Goal: Task Accomplishment & Management: Use online tool/utility

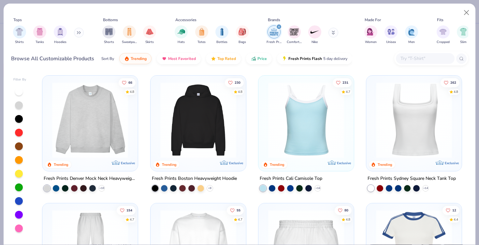
click at [416, 101] on img at bounding box center [414, 120] width 82 height 76
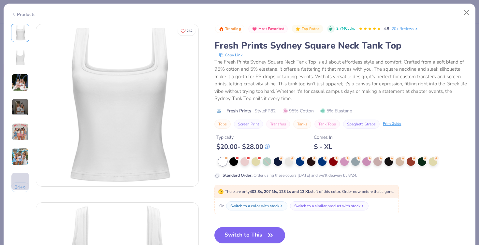
click at [23, 84] on img at bounding box center [20, 83] width 18 height 18
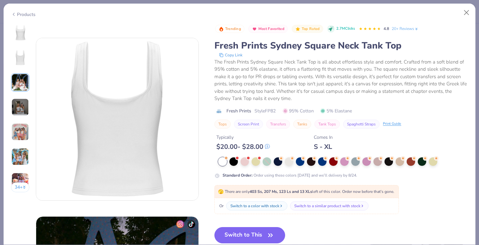
click at [18, 108] on img at bounding box center [20, 107] width 18 height 18
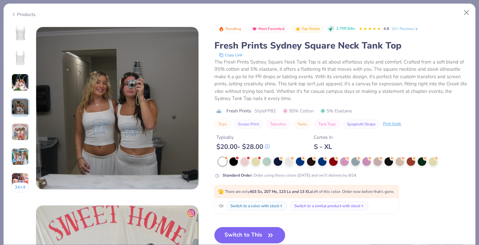
scroll to position [535, 0]
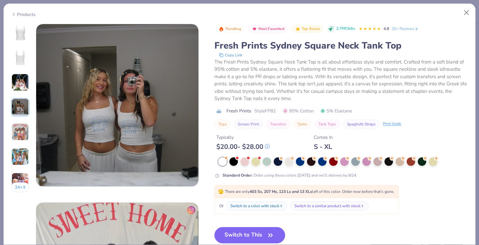
click at [24, 135] on img at bounding box center [20, 132] width 18 height 18
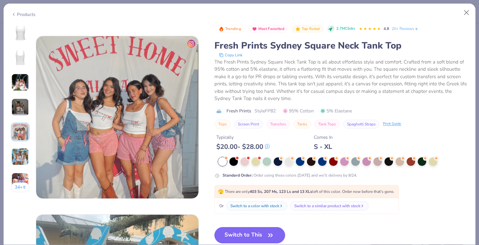
scroll to position [714, 0]
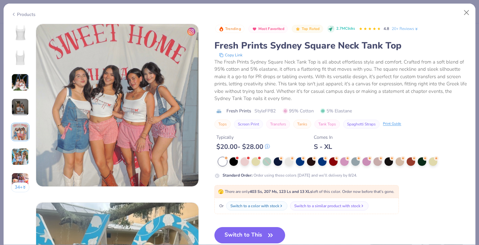
click at [21, 161] on img at bounding box center [20, 157] width 18 height 18
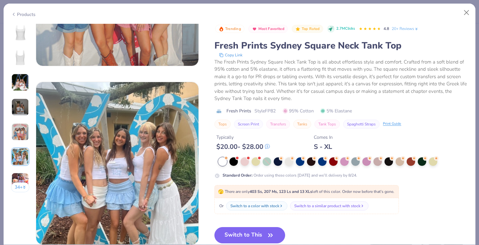
scroll to position [892, 0]
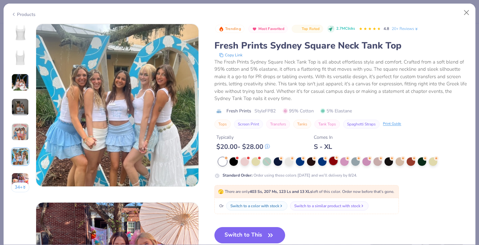
click at [331, 160] on div at bounding box center [333, 161] width 8 height 8
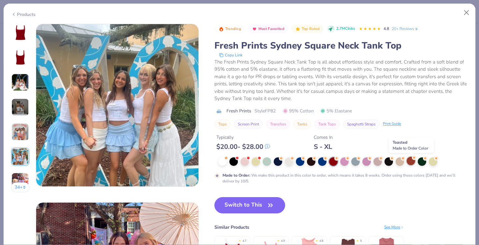
click at [411, 161] on div at bounding box center [410, 161] width 8 height 8
click at [16, 28] on img at bounding box center [20, 33] width 16 height 16
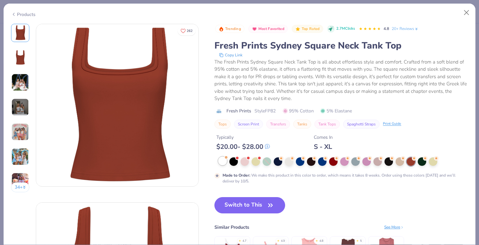
click at [223, 162] on div at bounding box center [222, 161] width 8 height 8
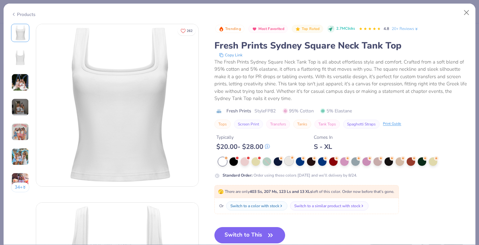
click at [289, 158] on div at bounding box center [289, 161] width 8 height 8
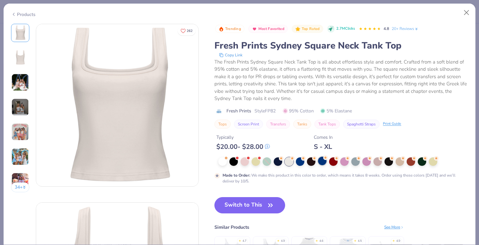
click at [319, 162] on div at bounding box center [322, 161] width 8 height 8
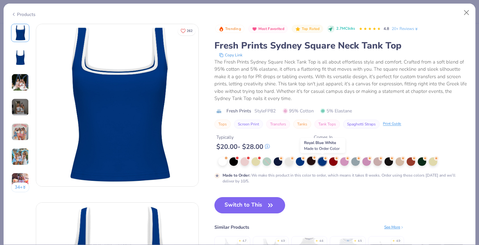
click at [315, 162] on div at bounding box center [311, 161] width 8 height 8
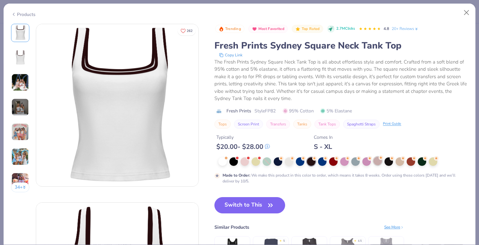
click at [374, 162] on div at bounding box center [377, 161] width 8 height 8
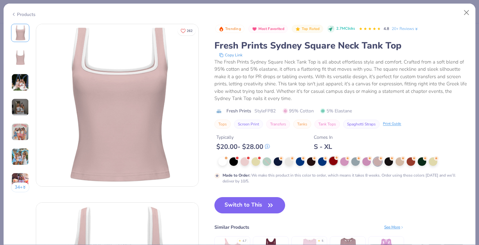
click at [332, 164] on div at bounding box center [333, 161] width 8 height 8
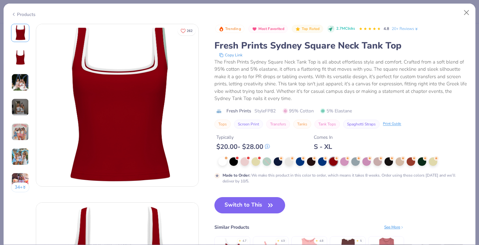
click at [15, 53] on img at bounding box center [20, 58] width 16 height 16
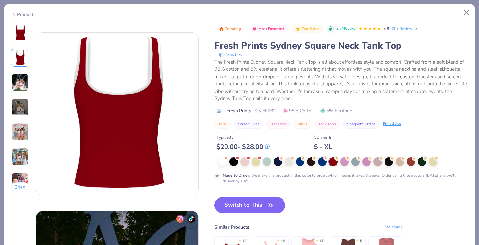
scroll to position [178, 0]
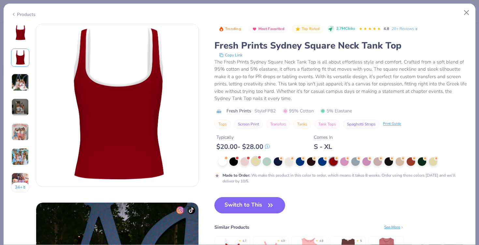
click at [254, 161] on div at bounding box center [255, 161] width 8 height 8
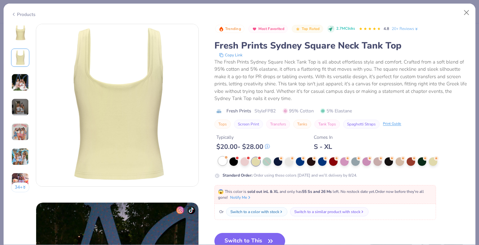
click at [226, 158] on div at bounding box center [226, 157] width 3 height 3
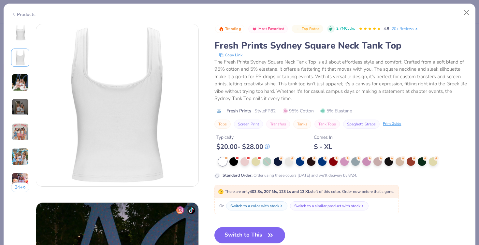
scroll to position [186, 0]
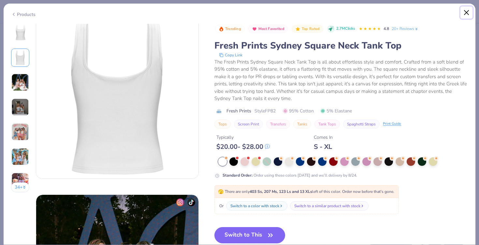
click at [462, 7] on button "Close" at bounding box center [466, 13] width 12 height 12
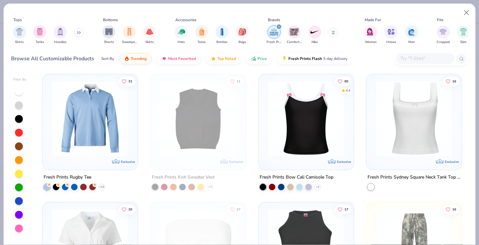
scroll to position [1159, 0]
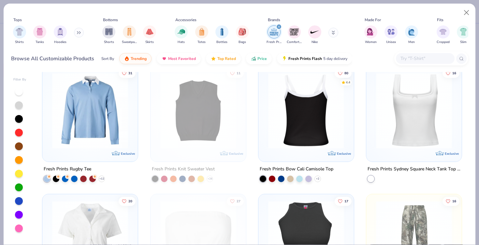
click at [265, 102] on img at bounding box center [223, 111] width 82 height 76
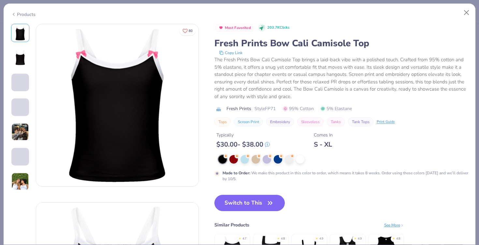
click at [19, 136] on img at bounding box center [20, 132] width 18 height 18
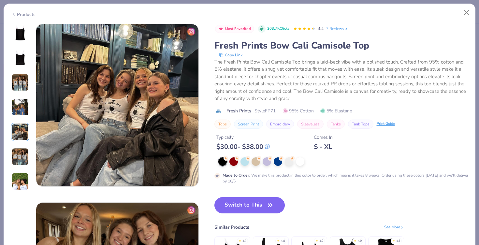
click at [19, 180] on img at bounding box center [20, 182] width 18 height 18
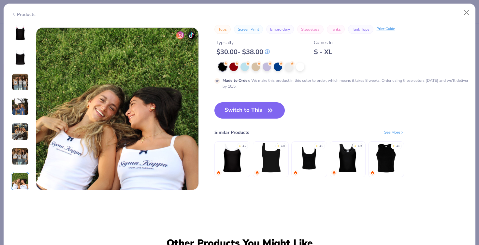
scroll to position [1071, 0]
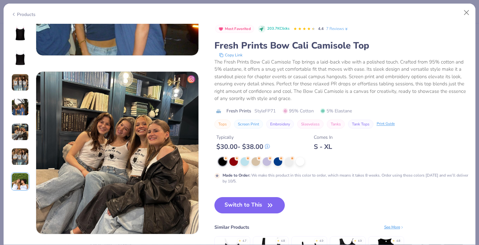
click at [18, 104] on img at bounding box center [20, 107] width 18 height 18
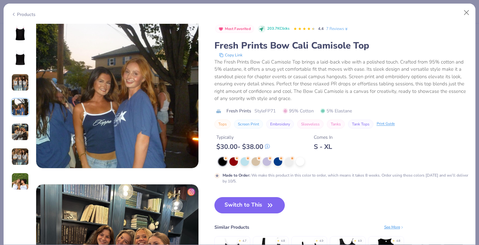
scroll to position [535, 0]
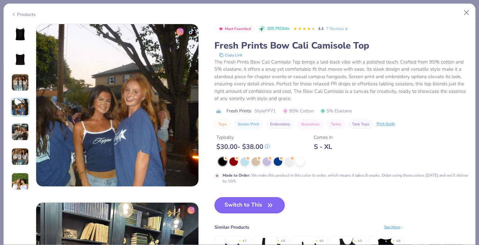
click at [227, 162] on div at bounding box center [222, 161] width 8 height 8
click at [21, 38] on img at bounding box center [20, 33] width 16 height 16
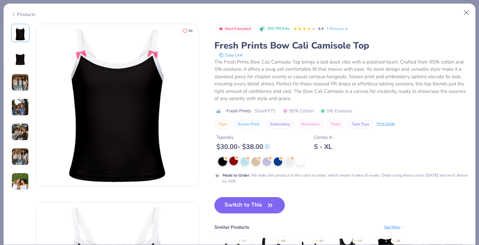
click at [231, 161] on div at bounding box center [233, 161] width 8 height 8
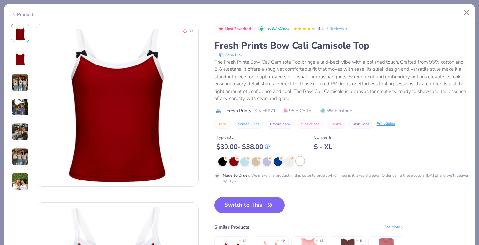
click at [303, 163] on div at bounding box center [300, 161] width 8 height 8
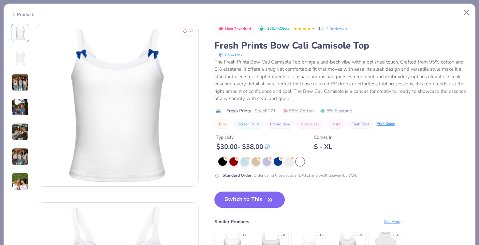
click at [23, 78] on img at bounding box center [20, 83] width 18 height 18
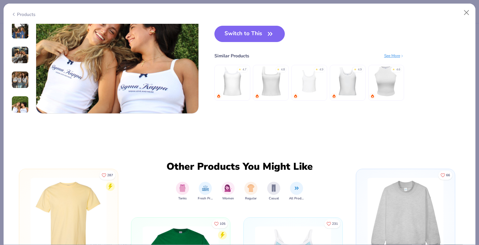
scroll to position [1143, 0]
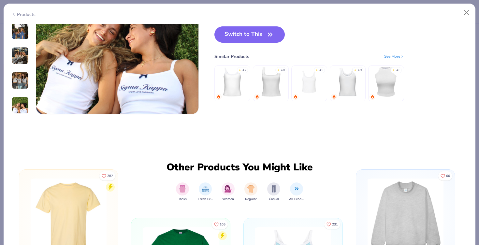
click at [315, 76] on img at bounding box center [308, 81] width 31 height 31
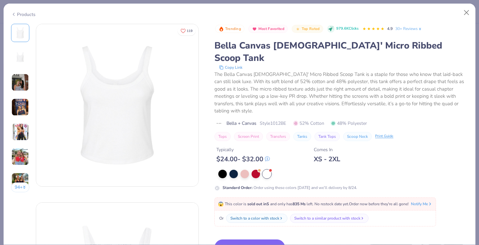
click at [26, 80] on img at bounding box center [20, 83] width 18 height 18
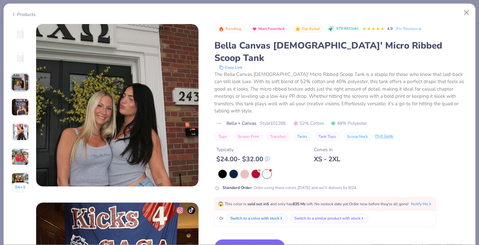
click at [14, 104] on img at bounding box center [20, 107] width 18 height 18
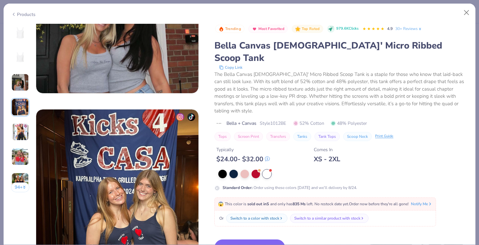
scroll to position [449, 0]
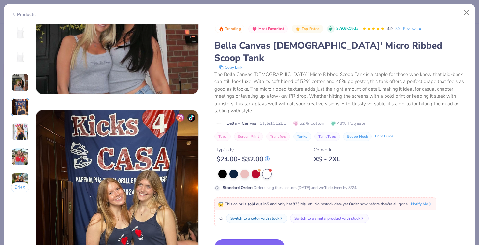
click at [248, 239] on button "Switch to This" at bounding box center [249, 247] width 71 height 16
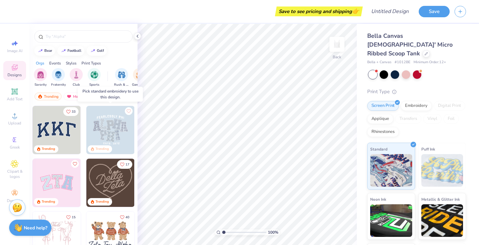
click at [114, 127] on img at bounding box center [110, 130] width 48 height 48
click at [110, 125] on img at bounding box center [110, 130] width 48 height 48
click at [408, 100] on div "Embroidery" at bounding box center [416, 105] width 31 height 10
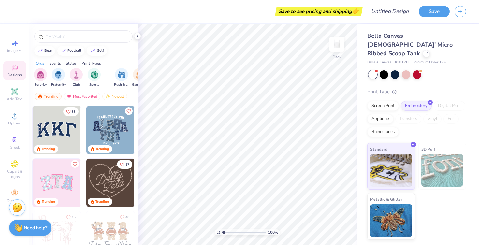
click at [106, 128] on img at bounding box center [110, 130] width 48 height 48
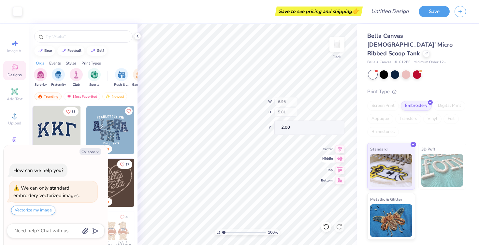
click at [340, 151] on div "100 % Back W 6.95 H 5.81 Y 2.00 Center Middle Top Bottom" at bounding box center [246, 134] width 219 height 221
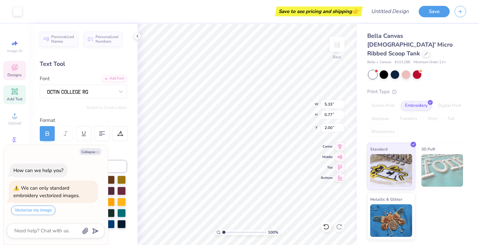
type textarea "x"
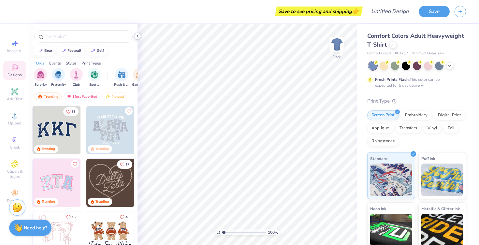
click at [136, 36] on icon at bounding box center [137, 36] width 5 height 5
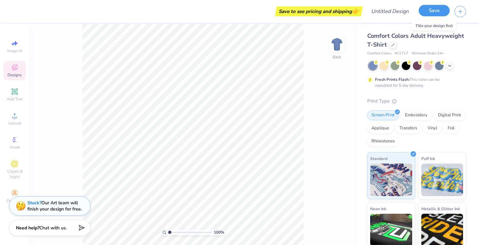
click at [435, 15] on button "Save" at bounding box center [433, 10] width 31 height 11
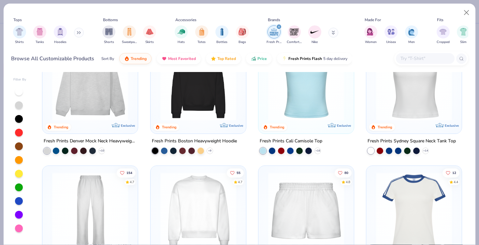
scroll to position [22, 0]
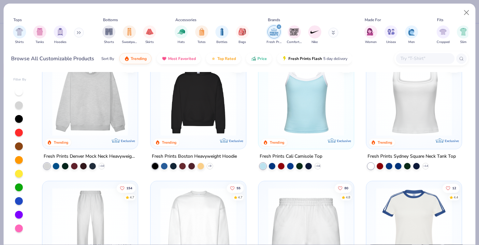
click at [418, 104] on img at bounding box center [414, 98] width 82 height 76
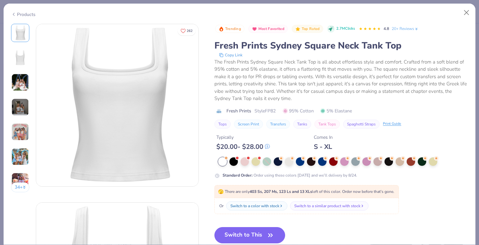
click at [18, 123] on img at bounding box center [20, 132] width 18 height 18
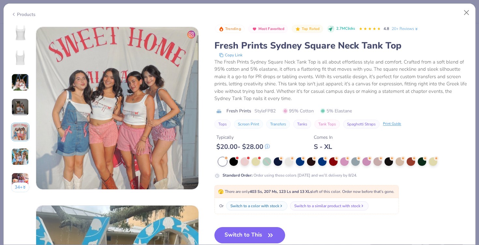
scroll to position [714, 0]
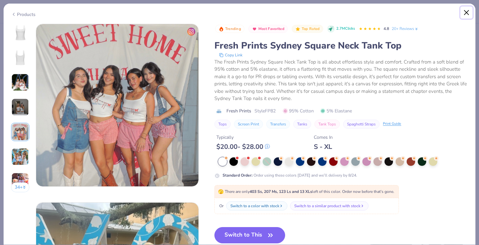
click at [463, 12] on button "Close" at bounding box center [466, 13] width 12 height 12
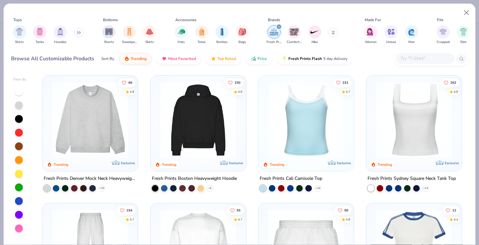
click at [321, 132] on img at bounding box center [306, 120] width 82 height 76
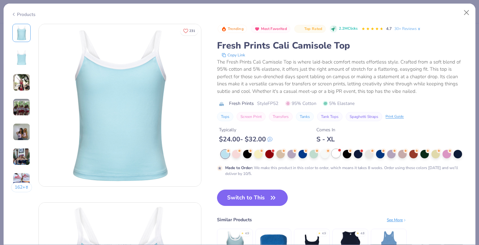
click at [333, 153] on div at bounding box center [336, 153] width 8 height 8
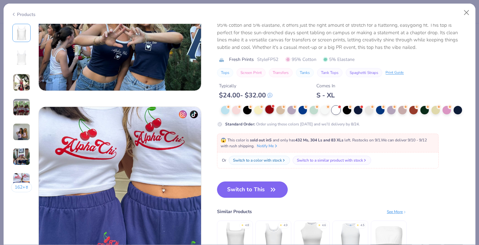
scroll to position [780, 0]
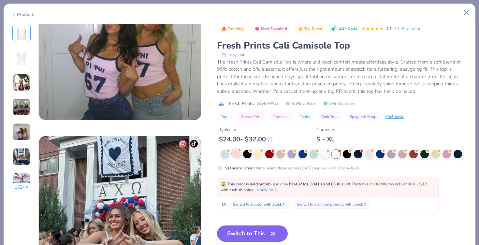
click at [236, 153] on div at bounding box center [236, 153] width 8 height 8
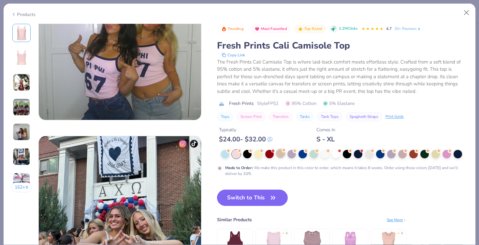
click at [281, 157] on div at bounding box center [280, 153] width 8 height 8
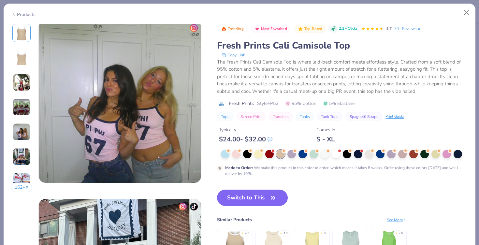
scroll to position [709, 0]
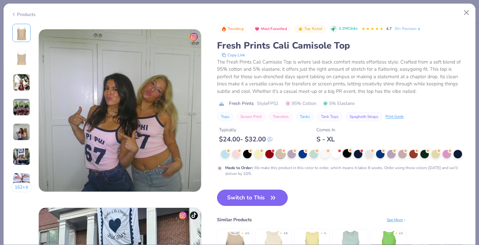
click at [351, 155] on div at bounding box center [347, 153] width 8 height 8
click at [358, 155] on div at bounding box center [358, 153] width 8 height 8
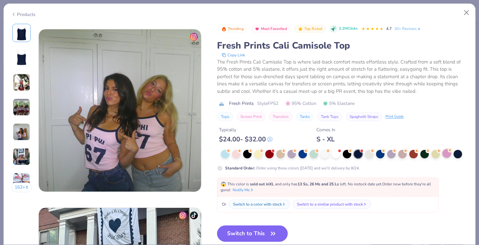
click at [445, 155] on div at bounding box center [446, 153] width 8 height 8
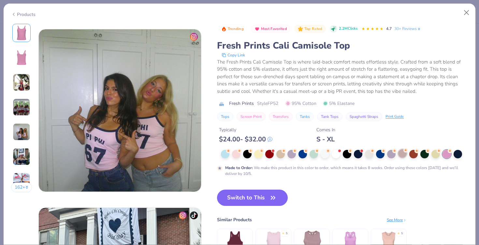
click at [402, 151] on div at bounding box center [402, 153] width 8 height 8
click at [391, 152] on div at bounding box center [391, 153] width 8 height 8
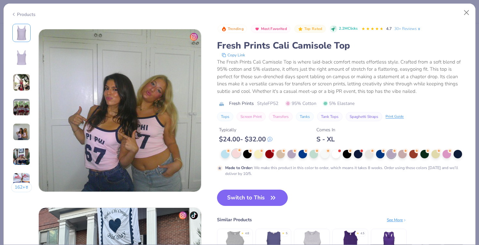
click at [238, 153] on div at bounding box center [236, 153] width 8 height 8
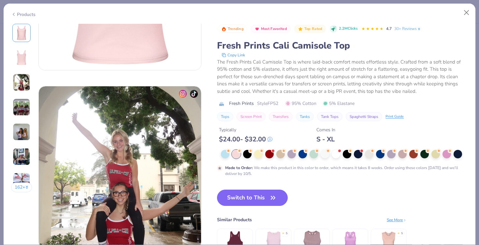
scroll to position [554, 0]
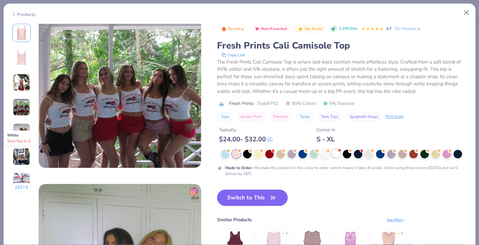
click at [333, 155] on div at bounding box center [336, 153] width 8 height 8
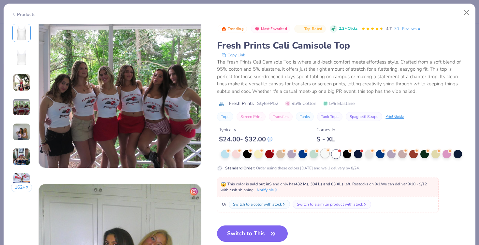
click at [323, 155] on div at bounding box center [324, 153] width 8 height 8
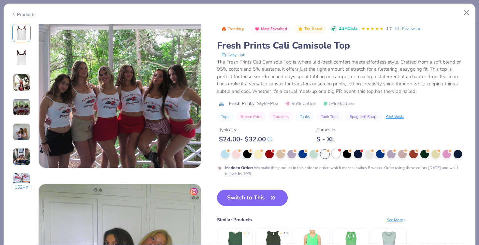
click at [339, 155] on div at bounding box center [336, 153] width 8 height 8
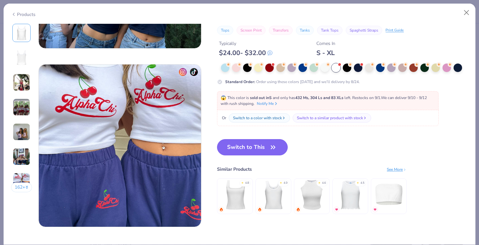
scroll to position [1030, 0]
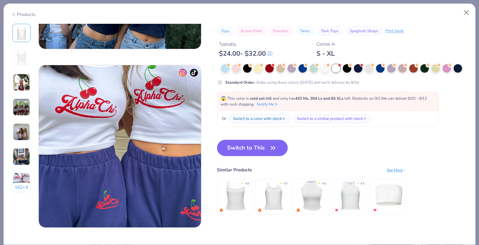
click at [23, 179] on img at bounding box center [22, 182] width 18 height 18
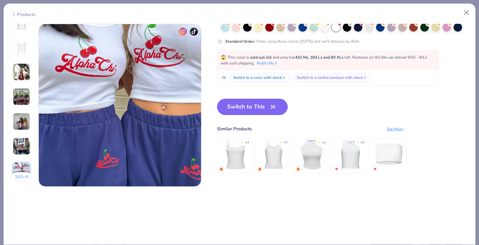
click at [19, 141] on img at bounding box center [22, 146] width 18 height 18
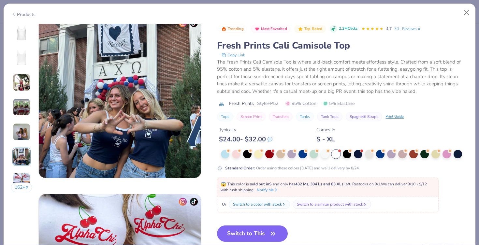
scroll to position [892, 0]
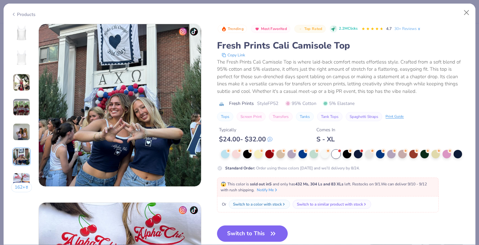
click at [10, 120] on div "162 + [DATE] Alpha Chi Omega, [GEOGRAPHIC_DATA] AU Alpha [GEOGRAPHIC_DATA], [GE…" at bounding box center [240, 134] width 472 height 221
click at [13, 91] on div "162 +" at bounding box center [21, 110] width 21 height 173
click at [11, 77] on div "162 +" at bounding box center [21, 110] width 21 height 173
click at [24, 67] on div "162 +" at bounding box center [21, 110] width 21 height 173
click at [23, 63] on img at bounding box center [22, 58] width 16 height 16
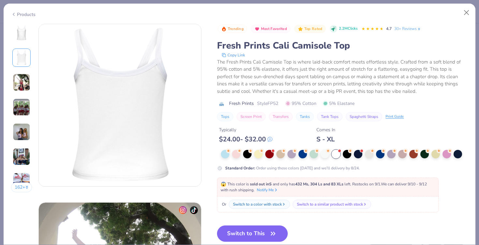
click at [21, 40] on img at bounding box center [22, 33] width 16 height 16
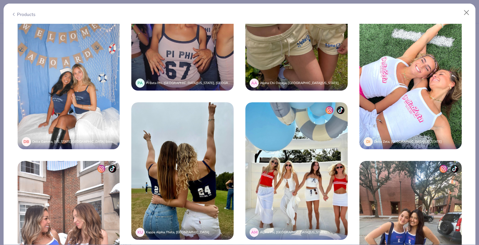
scroll to position [1464, 0]
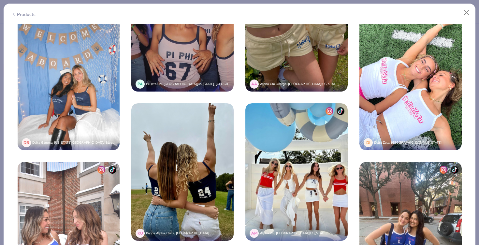
click at [68, 109] on img at bounding box center [69, 81] width 102 height 137
click at [64, 101] on img at bounding box center [69, 81] width 102 height 137
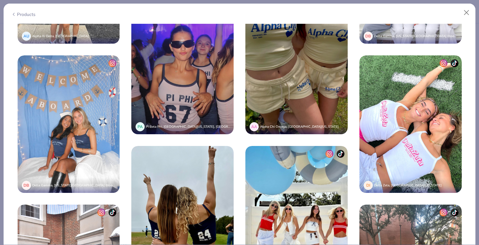
click at [64, 101] on img at bounding box center [69, 123] width 102 height 137
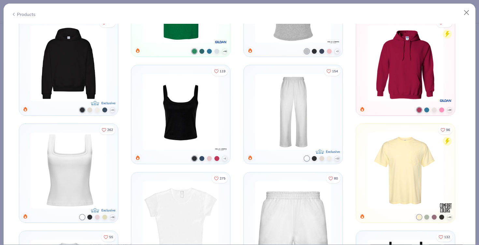
scroll to position [2063, 0]
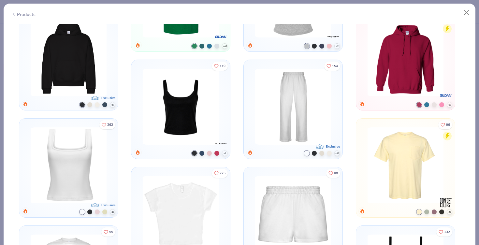
click at [0, 0] on polyline at bounding box center [0, 0] width 0 height 0
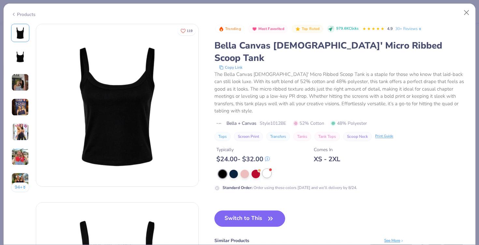
click at [266, 169] on div at bounding box center [266, 173] width 8 height 8
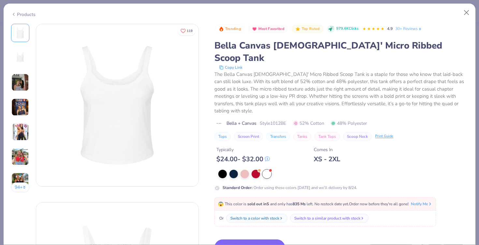
click at [231, 239] on button "Switch to This" at bounding box center [249, 247] width 71 height 16
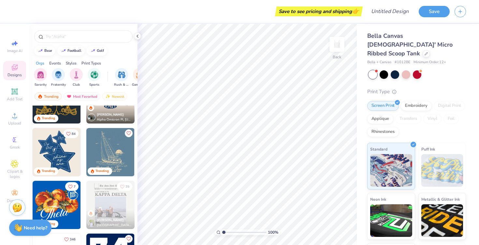
scroll to position [347, 0]
click at [59, 153] on img at bounding box center [57, 152] width 48 height 48
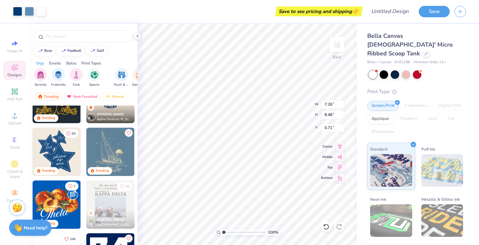
type input "0.71"
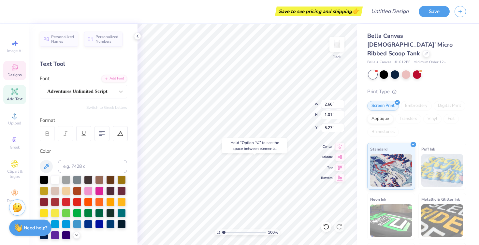
type input "5.70"
type input "5.55"
type input "3.37"
type input "4.62"
type input "5.40"
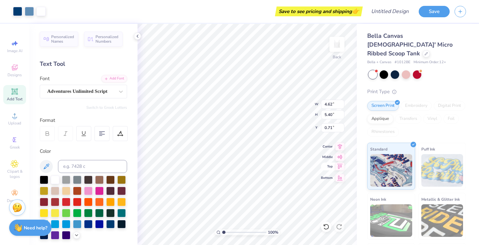
click at [321, 166] on span "Top" at bounding box center [327, 166] width 12 height 5
type input "0.50"
type input "0.37"
type input "0.40"
type input "1.29"
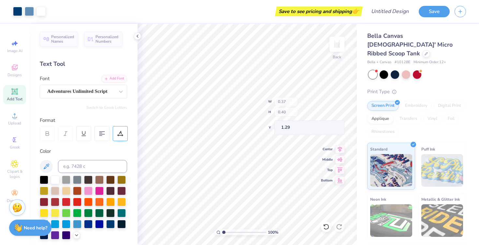
type input "3.91"
type input "3.82"
type input "4.54"
type input "2.00"
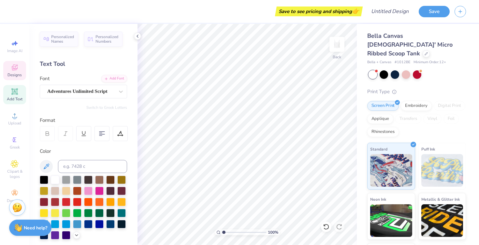
click at [17, 66] on icon at bounding box center [15, 68] width 8 height 8
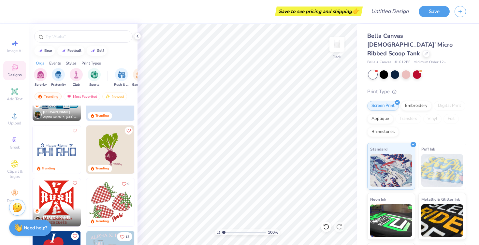
scroll to position [615, 0]
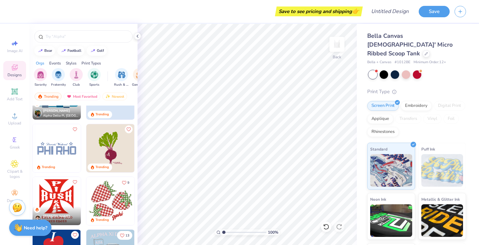
click at [52, 135] on img at bounding box center [57, 148] width 48 height 48
type input "6.20"
type input "2.00"
type input "5.56"
type input "1.79"
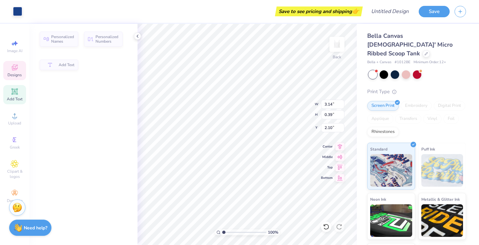
type input "3.14"
type input "0.39"
type input "2.10"
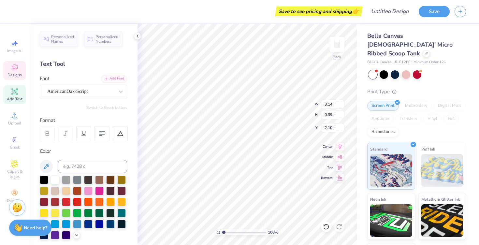
scroll to position [0, 0]
type textarea "Wingman"
click at [16, 75] on span "Designs" at bounding box center [14, 74] width 14 height 5
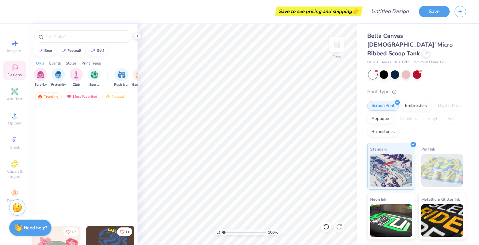
scroll to position [318, 0]
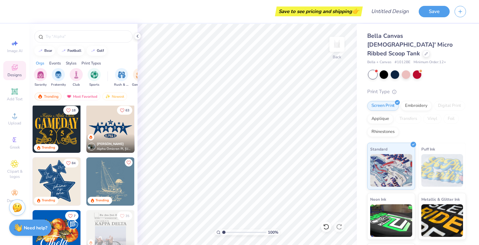
click at [54, 130] on img at bounding box center [57, 129] width 48 height 48
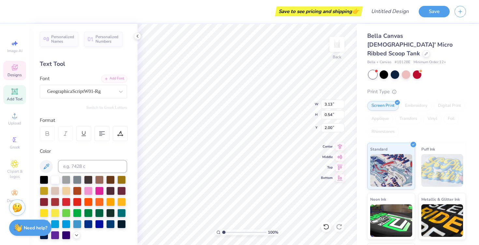
scroll to position [0, 0]
type textarea "K"
type textarea "Alpha Epsilon Phi"
type textarea "WINGMAN"
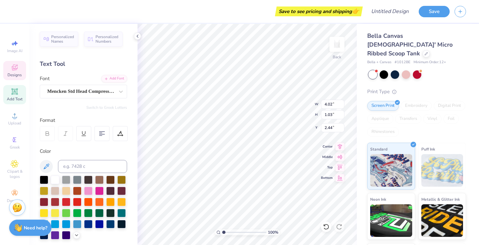
scroll to position [0, 1]
click at [64, 201] on div at bounding box center [66, 201] width 8 height 8
click at [51, 212] on div at bounding box center [55, 212] width 8 height 8
click at [117, 201] on div at bounding box center [121, 201] width 8 height 8
type input "1.95"
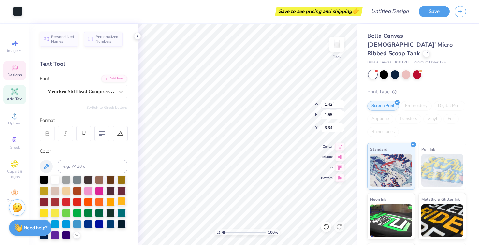
type input "1.62"
type input "3.30"
click at [64, 202] on div at bounding box center [66, 201] width 8 height 8
click at [324, 226] on icon at bounding box center [324, 224] width 1 height 1
click at [66, 200] on div at bounding box center [66, 201] width 8 height 8
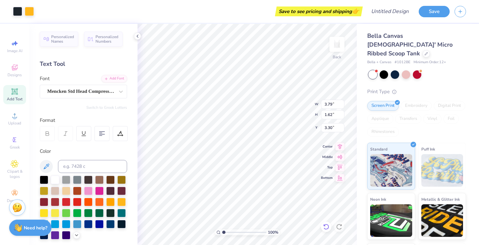
click at [322, 225] on div at bounding box center [326, 226] width 10 height 10
click at [328, 223] on icon at bounding box center [326, 226] width 7 height 7
type input "3.30"
click at [325, 228] on icon at bounding box center [326, 226] width 7 height 7
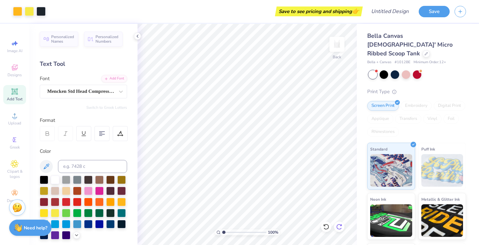
click at [339, 227] on icon at bounding box center [339, 226] width 7 height 7
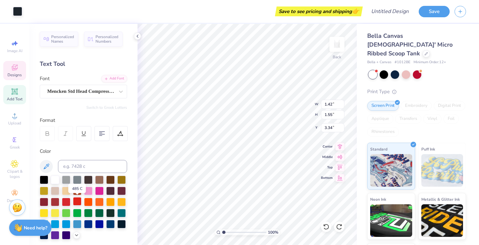
click at [78, 201] on div at bounding box center [77, 201] width 8 height 8
click at [326, 226] on icon at bounding box center [326, 226] width 7 height 7
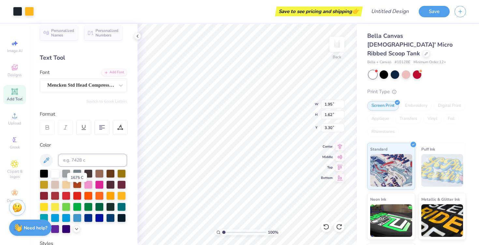
scroll to position [0, 0]
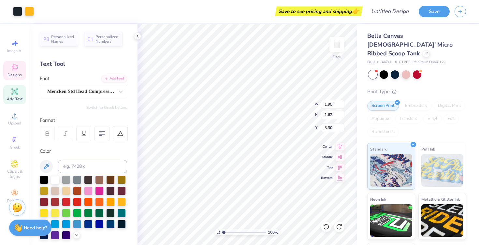
click at [17, 67] on icon at bounding box center [15, 67] width 6 height 6
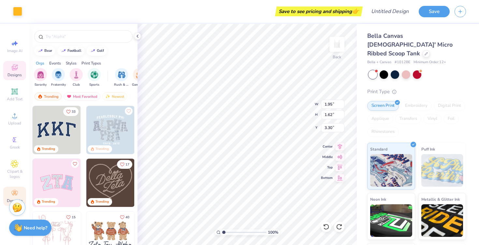
click at [14, 194] on icon at bounding box center [13, 194] width 2 height 2
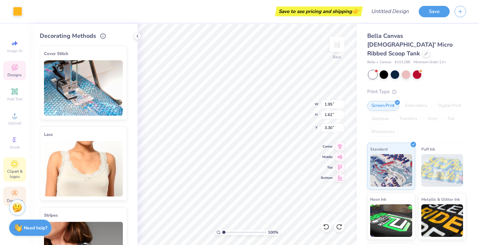
click at [9, 169] on span "Clipart & logos" at bounding box center [14, 174] width 23 height 10
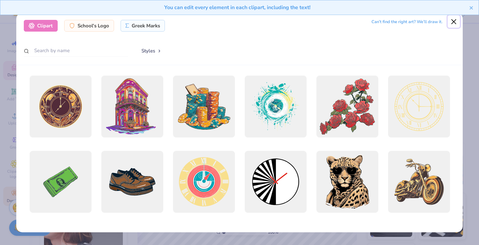
click at [455, 21] on button "Close" at bounding box center [453, 21] width 12 height 12
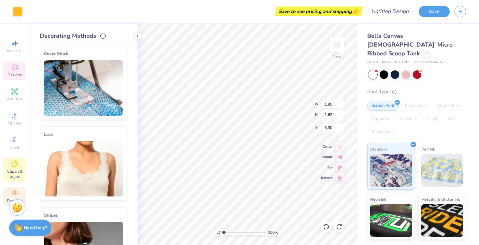
click at [11, 166] on icon at bounding box center [14, 164] width 7 height 8
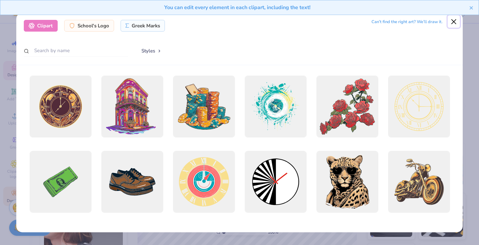
click at [450, 23] on button "Close" at bounding box center [453, 21] width 12 height 12
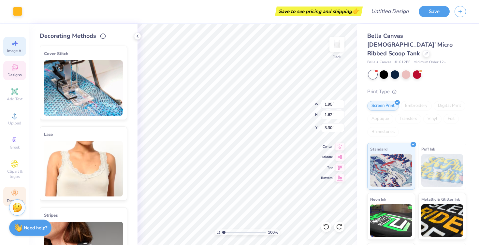
click at [18, 50] on span "Image AI" at bounding box center [14, 50] width 15 height 5
select select "4"
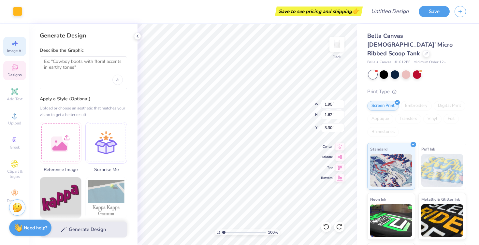
click at [14, 77] on span "Designs" at bounding box center [14, 74] width 14 height 5
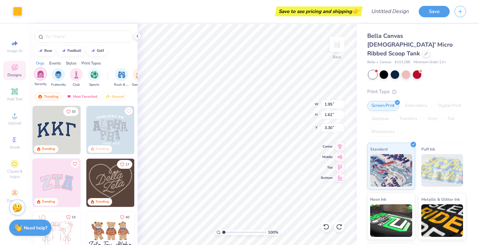
click at [38, 78] on div "filter for Sorority" at bounding box center [40, 73] width 13 height 13
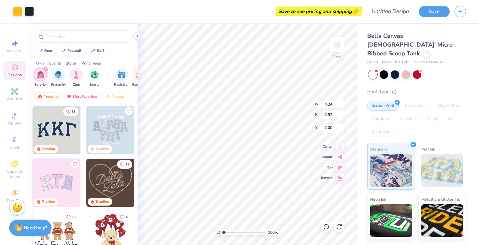
type input "4.24"
type input "2.92"
type input "2.00"
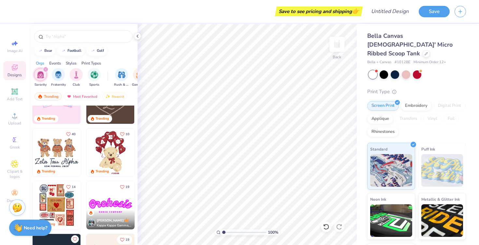
scroll to position [102, 0]
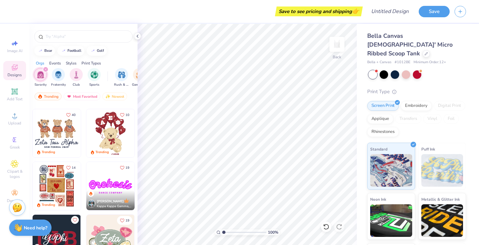
click at [109, 139] on img at bounding box center [110, 133] width 48 height 48
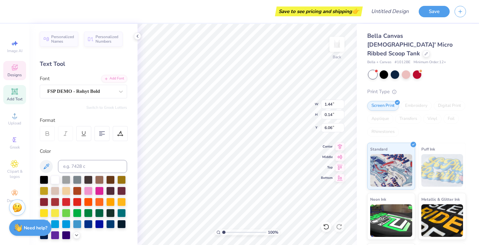
scroll to position [0, 1]
type textarea "WINGMAN 2025"
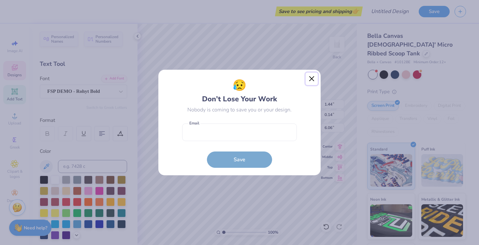
click at [313, 79] on button "Close" at bounding box center [311, 79] width 12 height 12
click at [311, 74] on div "😥 Don’t Lose Your Work Nobody is coming to save you or your design. Email is a …" at bounding box center [239, 122] width 479 height 245
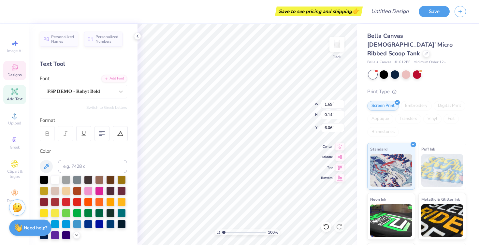
type input "1.69"
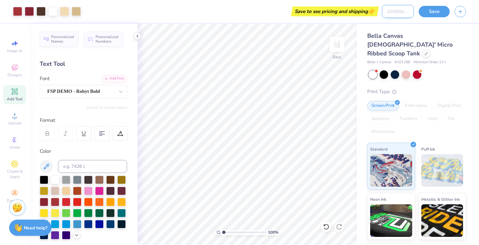
click at [398, 12] on input "Design Title" at bounding box center [398, 11] width 32 height 13
type input "WINGMAN"
click at [288, 16] on div "Save to see pricing and shipping 👉" at bounding box center [231, 11] width 291 height 23
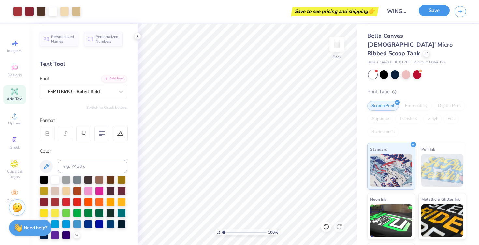
click at [424, 16] on button "Save" at bounding box center [433, 10] width 31 height 11
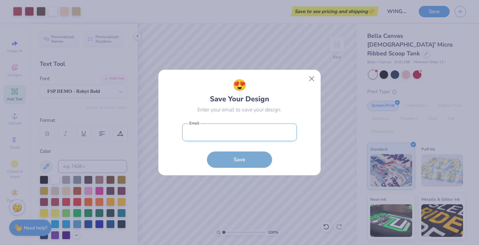
click at [186, 127] on input "email" at bounding box center [239, 132] width 115 height 18
type input "[EMAIL_ADDRESS][DOMAIN_NAME]"
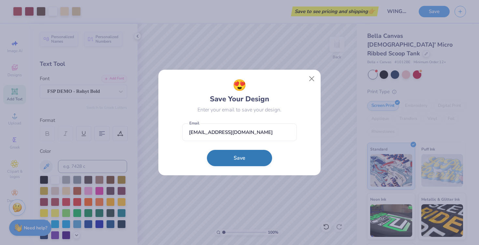
click at [238, 160] on button "Save" at bounding box center [239, 158] width 65 height 16
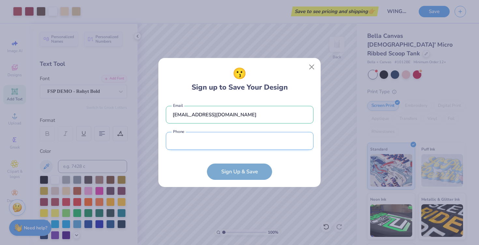
click at [219, 144] on input "tel" at bounding box center [240, 141] width 148 height 18
type input "[PHONE_NUMBER]"
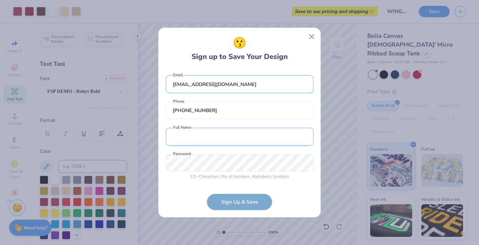
click at [206, 137] on input "text" at bounding box center [240, 137] width 148 height 18
type input "[PERSON_NAME]"
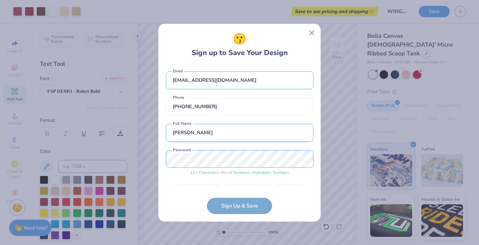
scroll to position [17, 0]
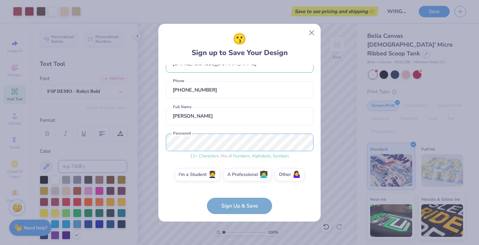
click at [125, 139] on div "😗 Sign up to Save Your Design [EMAIL_ADDRESS][DOMAIN_NAME] Email [PHONE_NUMBER]…" at bounding box center [239, 122] width 479 height 245
click at [231, 209] on form "[EMAIL_ADDRESS][DOMAIN_NAME] Email [PHONE_NUMBER] Phone [PERSON_NAME] Full Name…" at bounding box center [240, 139] width 148 height 149
click at [232, 205] on form "[EMAIL_ADDRESS][DOMAIN_NAME] Email [PHONE_NUMBER] Phone [PERSON_NAME] Full Name…" at bounding box center [240, 139] width 148 height 149
click at [162, 141] on div "😗 Sign up to Save Your Design [EMAIL_ADDRESS][DOMAIN_NAME] Email [PHONE_NUMBER]…" at bounding box center [239, 123] width 162 height 198
click at [238, 201] on form "[EMAIL_ADDRESS][DOMAIN_NAME] Email [PHONE_NUMBER] Phone [PERSON_NAME] Full Name…" at bounding box center [240, 139] width 148 height 149
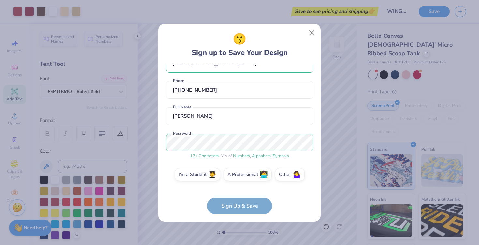
click at [232, 206] on form "[EMAIL_ADDRESS][DOMAIN_NAME] Email [PHONE_NUMBER] Phone [PERSON_NAME] Full Name…" at bounding box center [240, 139] width 148 height 149
click at [188, 164] on div "[EMAIL_ADDRESS][DOMAIN_NAME] Email [PHONE_NUMBER] Phone [PERSON_NAME] Full Name…" at bounding box center [240, 126] width 148 height 122
click at [189, 174] on label "I'm a Student 🧑‍🎓" at bounding box center [198, 173] width 46 height 13
click at [237, 191] on input "I'm a Student 🧑‍🎓" at bounding box center [239, 193] width 4 height 4
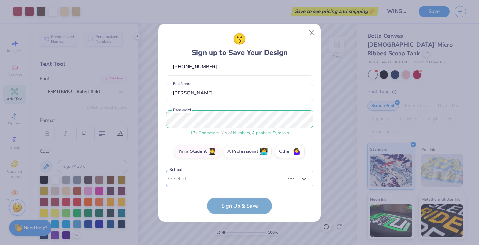
click at [203, 187] on div "[EMAIL_ADDRESS][DOMAIN_NAME] Email [PHONE_NUMBER] Phone [PERSON_NAME] Full Name…" at bounding box center [240, 126] width 148 height 122
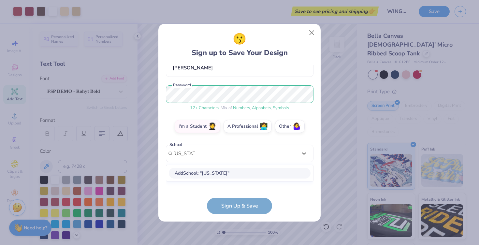
scroll to position [59, 0]
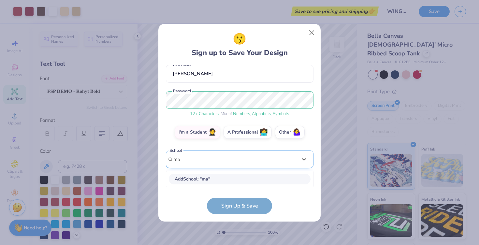
type input "m"
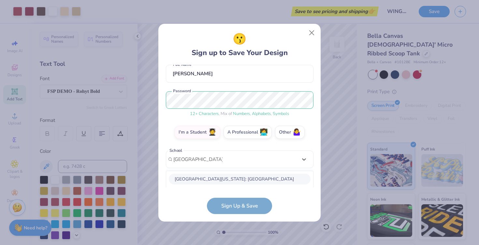
click at [214, 180] on div "[GEOGRAPHIC_DATA][US_STATE]: [GEOGRAPHIC_DATA]" at bounding box center [240, 179] width 142 height 11
type input "[GEOGRAPHIC_DATA][US_STATE]"
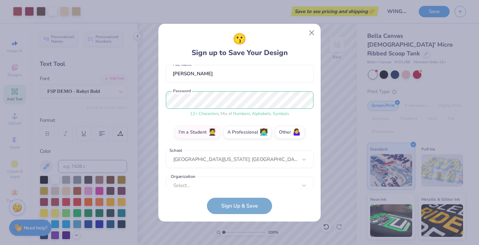
scroll to position [69, 0]
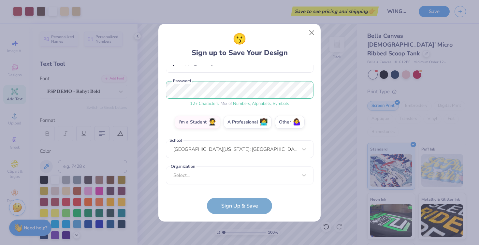
click at [220, 185] on div "[EMAIL_ADDRESS][DOMAIN_NAME] Email [PHONE_NUMBER] Phone [PERSON_NAME] Full Name…" at bounding box center [240, 126] width 148 height 122
click at [217, 178] on div "Select..." at bounding box center [240, 175] width 148 height 18
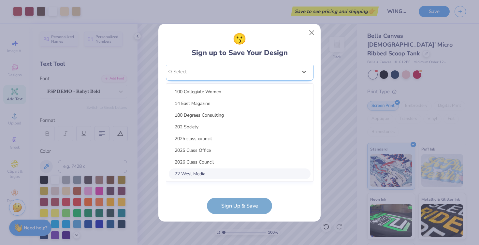
scroll to position [167, 0]
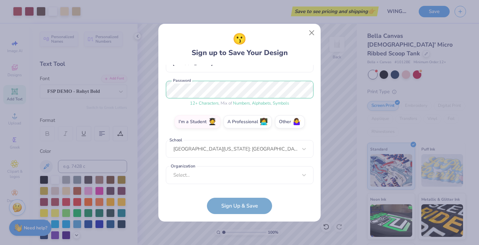
click at [188, 197] on form "[EMAIL_ADDRESS][DOMAIN_NAME] Email [PHONE_NUMBER] Phone [PERSON_NAME] Full Name…" at bounding box center [240, 139] width 148 height 149
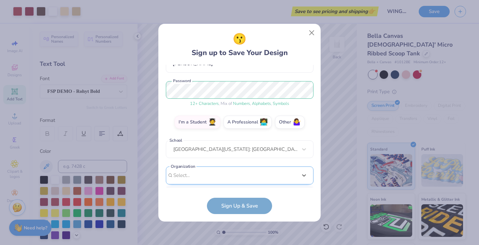
click at [188, 176] on div "option focused, 8 of 15. 15 results available. Use Up and Down to choose option…" at bounding box center [240, 225] width 148 height 119
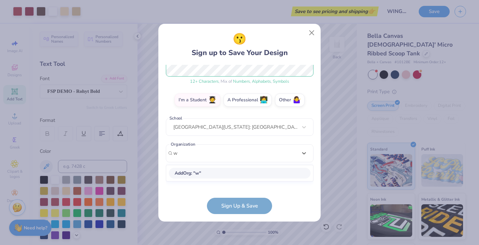
scroll to position [0, 0]
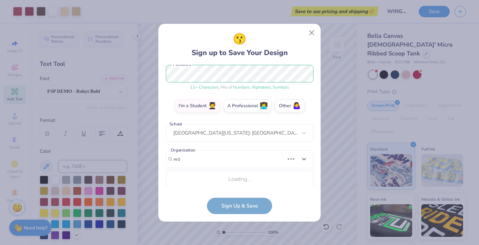
type input "w"
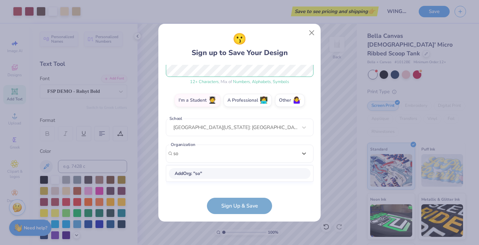
type input "s"
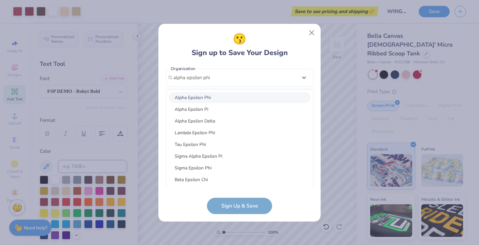
click at [202, 98] on div "Alpha Epsilon Phi" at bounding box center [240, 97] width 142 height 11
type input "alpha epsilon phi"
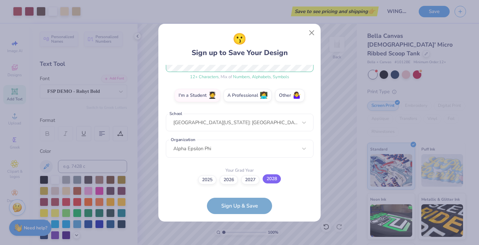
click at [275, 181] on label "2028" at bounding box center [271, 178] width 18 height 9
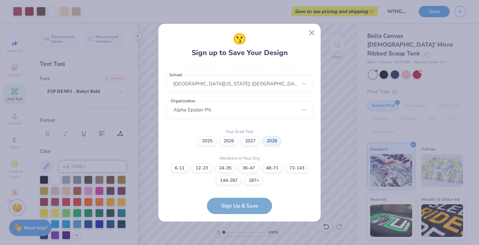
click at [297, 171] on div "6-11 12-23 [PHONE_NUMBER] [PHONE_NUMBER] [PHONE_NUMBER]+" at bounding box center [240, 173] width 148 height 21
click at [297, 168] on label "72-143" at bounding box center [296, 167] width 23 height 9
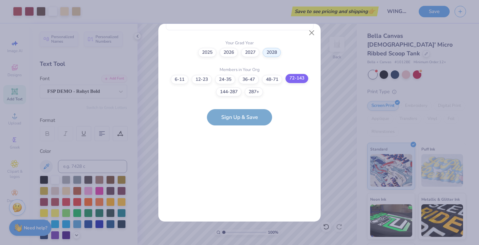
scroll to position [0, 0]
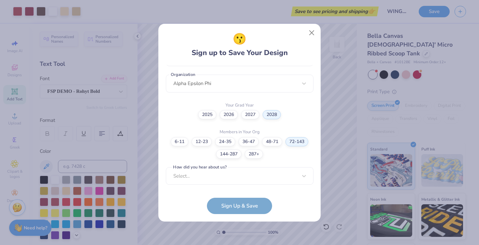
click at [235, 207] on form "[EMAIL_ADDRESS][DOMAIN_NAME] Email [PHONE_NUMBER] Phone [PERSON_NAME] Full Name…" at bounding box center [240, 139] width 148 height 149
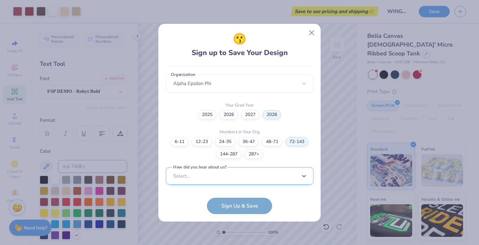
click at [219, 179] on div "option LinkedIn focused, 9 of 15. 15 results available. Use Up and Down to choo…" at bounding box center [240, 226] width 148 height 119
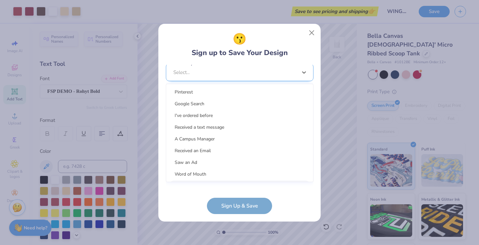
scroll to position [259, 0]
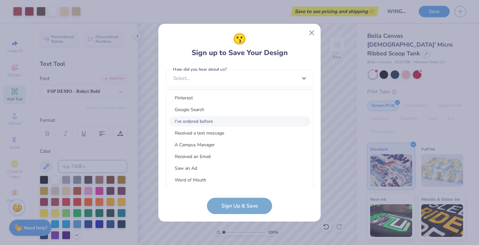
click at [211, 124] on div "I've ordered before" at bounding box center [240, 121] width 142 height 11
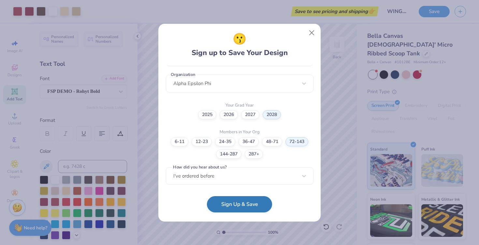
click at [217, 206] on button "Sign Up & Save" at bounding box center [239, 204] width 65 height 16
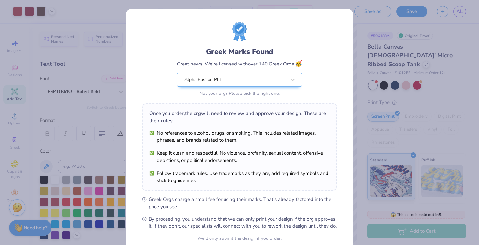
scroll to position [60, 0]
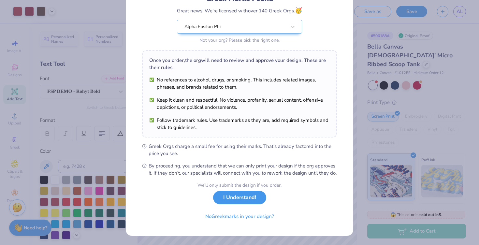
click at [233, 198] on button "I Understand!" at bounding box center [239, 197] width 53 height 13
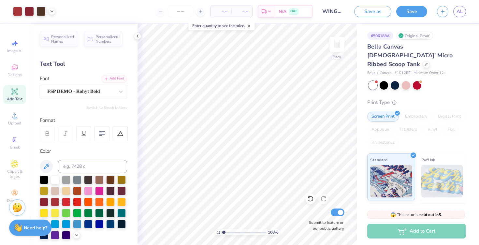
scroll to position [0, 0]
click at [408, 14] on button "Save" at bounding box center [411, 10] width 31 height 11
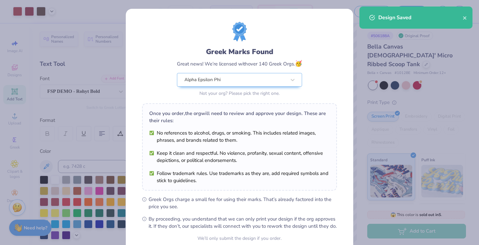
scroll to position [60, 0]
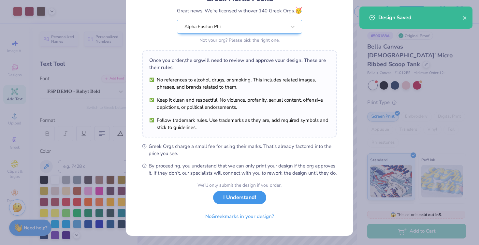
click at [250, 203] on button "I Understand!" at bounding box center [239, 197] width 53 height 13
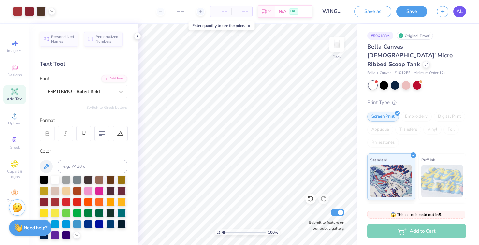
click at [460, 16] on link "AL" at bounding box center [459, 11] width 13 height 11
